Goal: Task Accomplishment & Management: Use online tool/utility

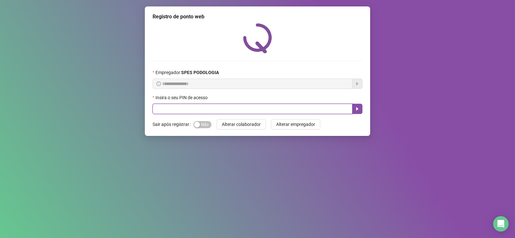
click at [235, 106] on input "text" at bounding box center [253, 109] width 200 height 10
type input "*****"
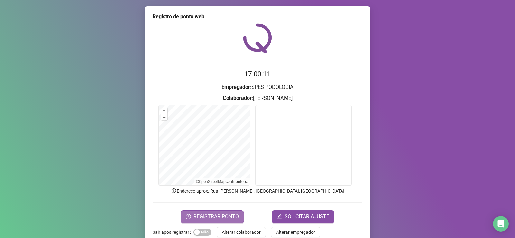
click at [226, 212] on button "REGISTRAR PONTO" at bounding box center [212, 216] width 63 height 13
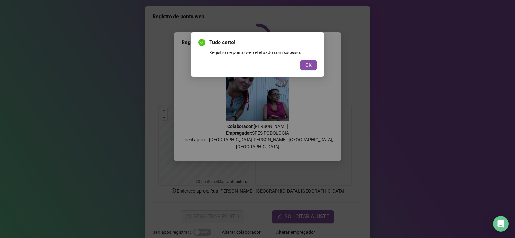
drag, startPoint x: 310, startPoint y: 65, endPoint x: 296, endPoint y: 79, distance: 19.6
click at [305, 71] on div "Tudo certo! Registro de ponto web efetuado com sucesso. OK" at bounding box center [258, 54] width 134 height 44
click at [300, 60] on button "OK" at bounding box center [308, 65] width 16 height 10
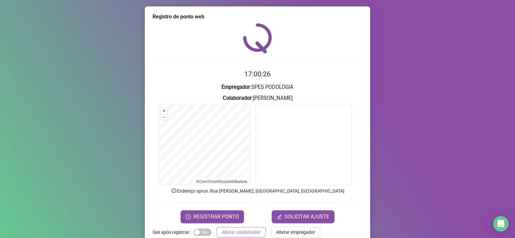
click at [236, 234] on span "Alterar colaborador" at bounding box center [241, 232] width 39 height 7
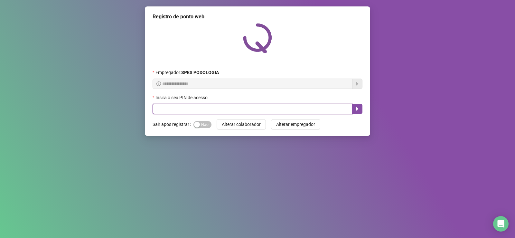
click at [211, 108] on input "text" at bounding box center [253, 109] width 200 height 10
type input "*****"
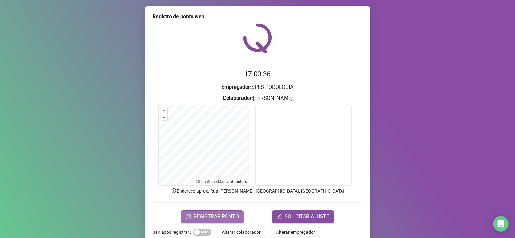
click at [221, 212] on button "REGISTRAR PONTO" at bounding box center [212, 216] width 63 height 13
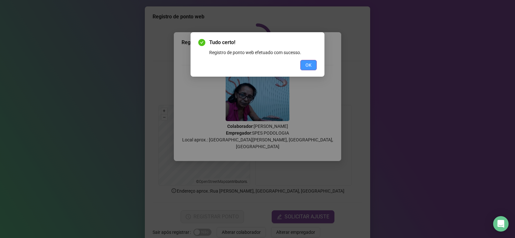
click at [308, 62] on span "OK" at bounding box center [309, 65] width 6 height 7
